Goal: Information Seeking & Learning: Learn about a topic

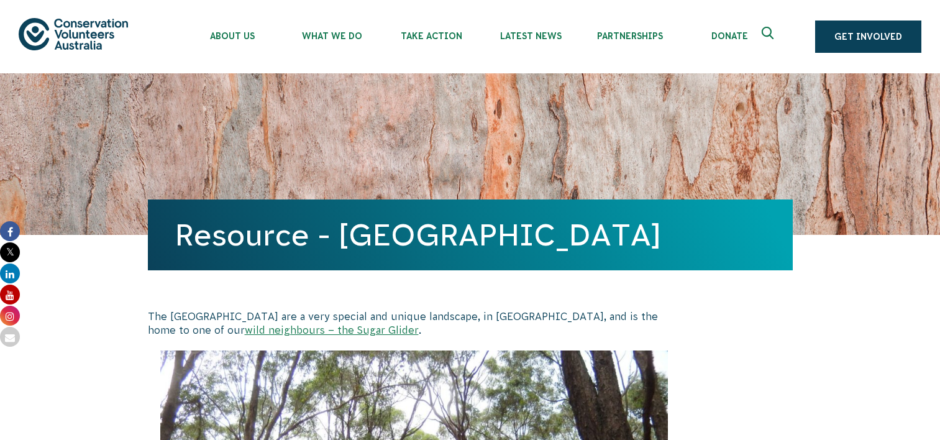
scroll to position [568, 0]
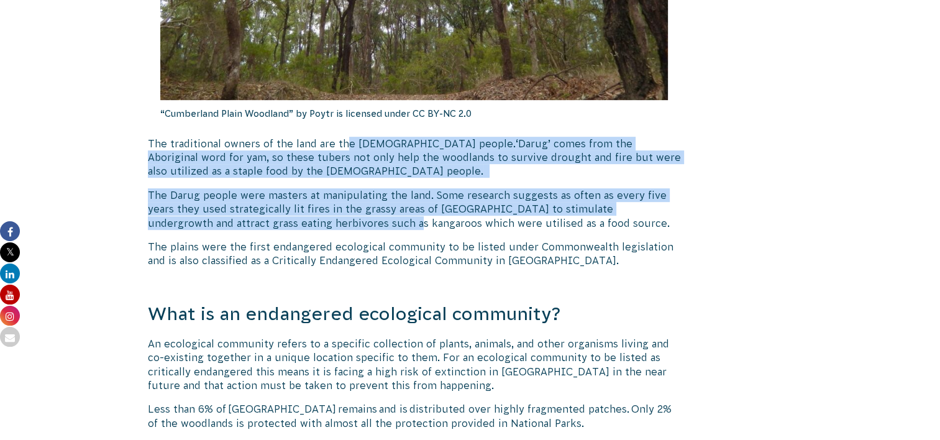
click at [345, 147] on span "The traditional owners of the land are the [DEMOGRAPHIC_DATA] people." at bounding box center [332, 143] width 368 height 11
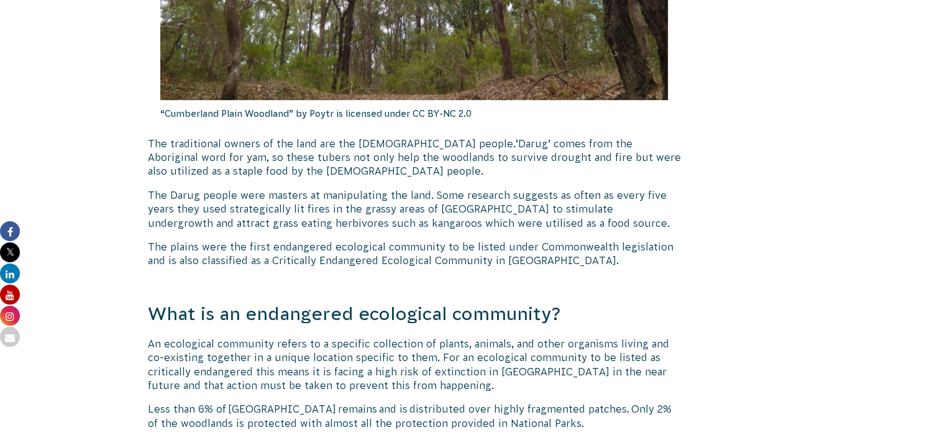
click at [368, 249] on span "The plains were the first endangered ecological community to be listed under Co…" at bounding box center [410, 253] width 525 height 25
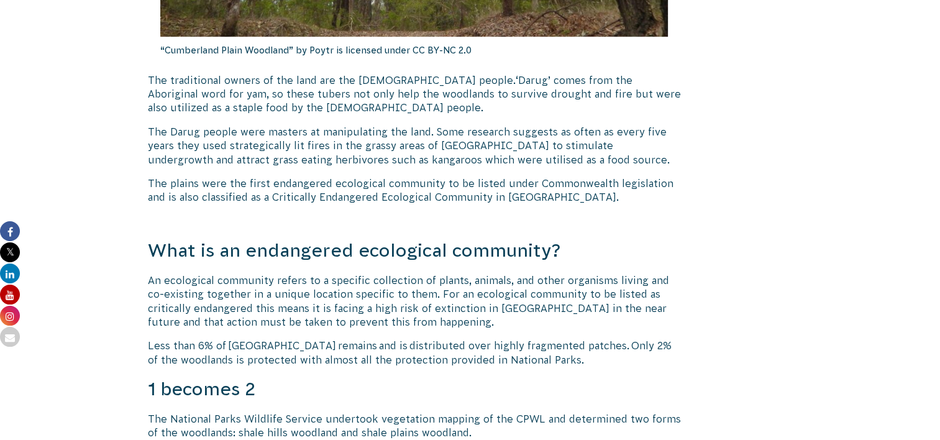
scroll to position [444, 0]
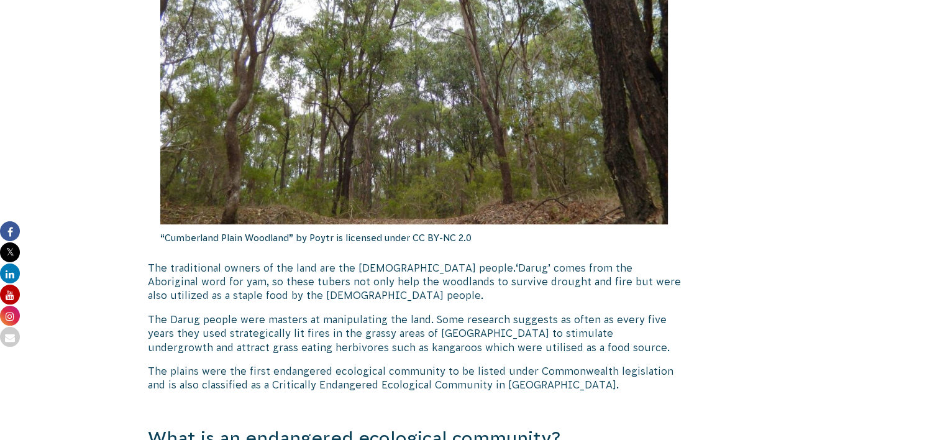
click at [525, 295] on p "The traditional owners of the land are the [DEMOGRAPHIC_DATA] people. ‘Darug’ c…" at bounding box center [414, 282] width 533 height 42
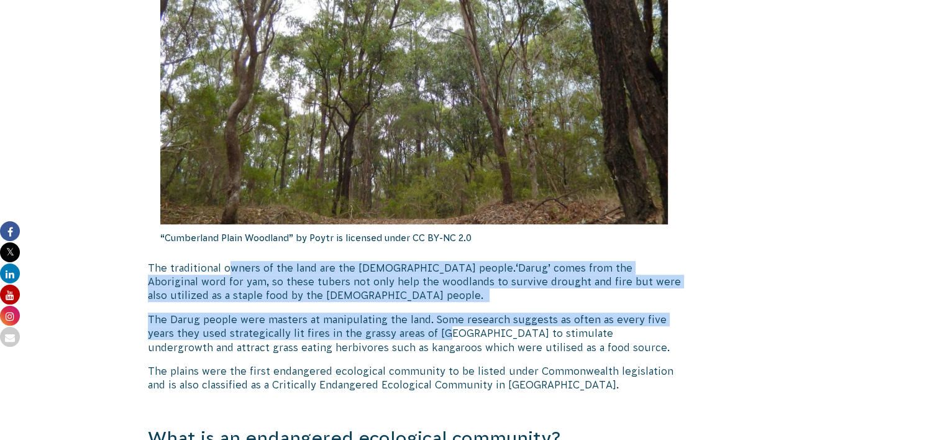
drag, startPoint x: 395, startPoint y: 308, endPoint x: 229, endPoint y: 263, distance: 172.4
click at [229, 263] on span "The traditional owners of the land are the [DEMOGRAPHIC_DATA] people." at bounding box center [332, 267] width 368 height 11
click at [375, 314] on span "The Darug people were masters at manipulating the land. Some research suggests …" at bounding box center [409, 333] width 522 height 39
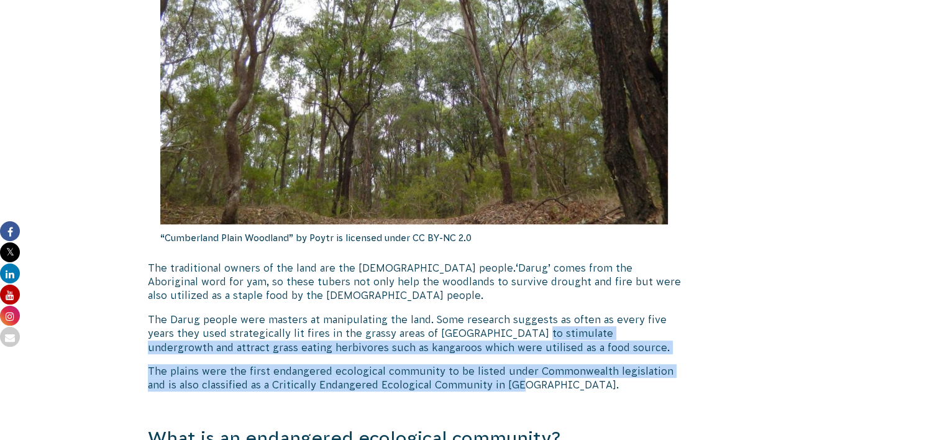
drag, startPoint x: 531, startPoint y: 357, endPoint x: 499, endPoint y: 391, distance: 46.1
drag, startPoint x: 499, startPoint y: 391, endPoint x: 402, endPoint y: 370, distance: 99.6
click at [402, 370] on span "The plains were the first endangered ecological community to be listed under Co…" at bounding box center [410, 377] width 525 height 25
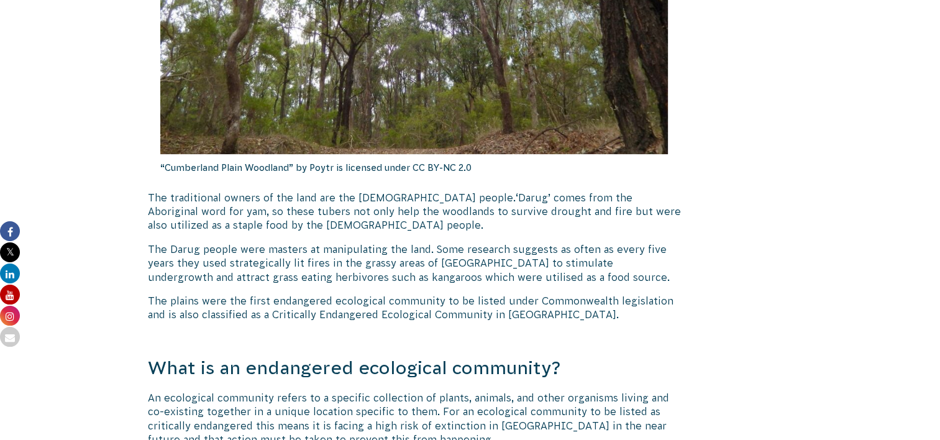
scroll to position [568, 0]
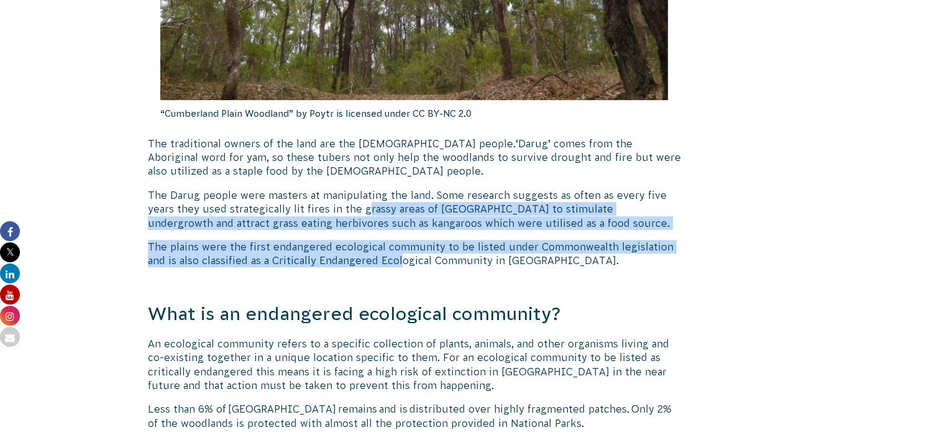
drag, startPoint x: 365, startPoint y: 211, endPoint x: 383, endPoint y: 268, distance: 59.9
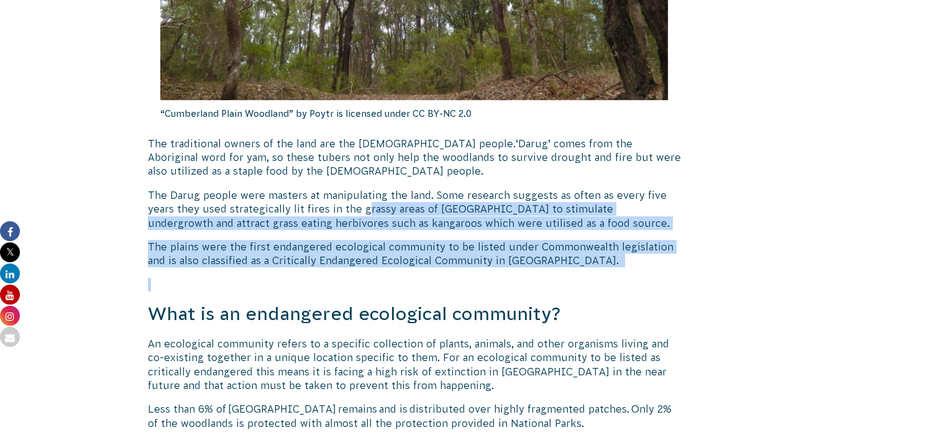
drag, startPoint x: 383, startPoint y: 268, endPoint x: 152, endPoint y: 258, distance: 230.7
